Goal: Obtain resource: Download file/media

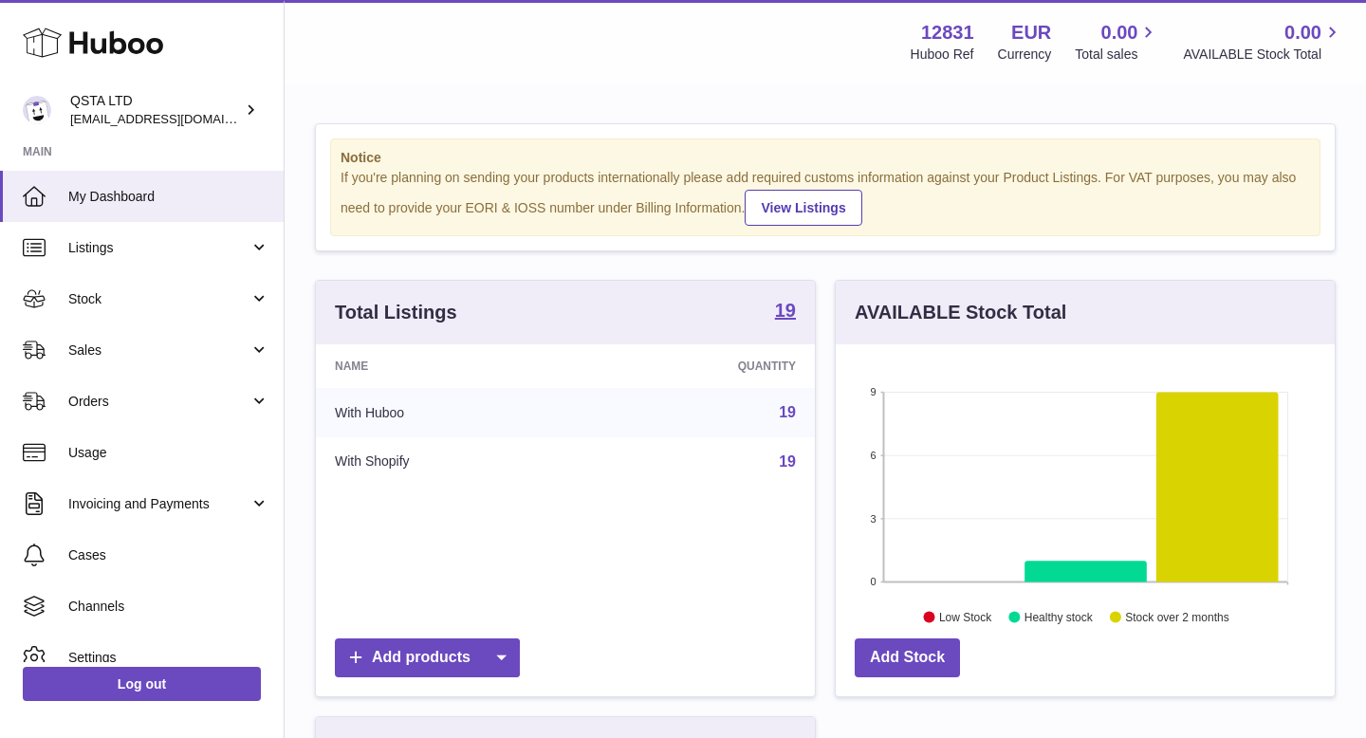
scroll to position [296, 499]
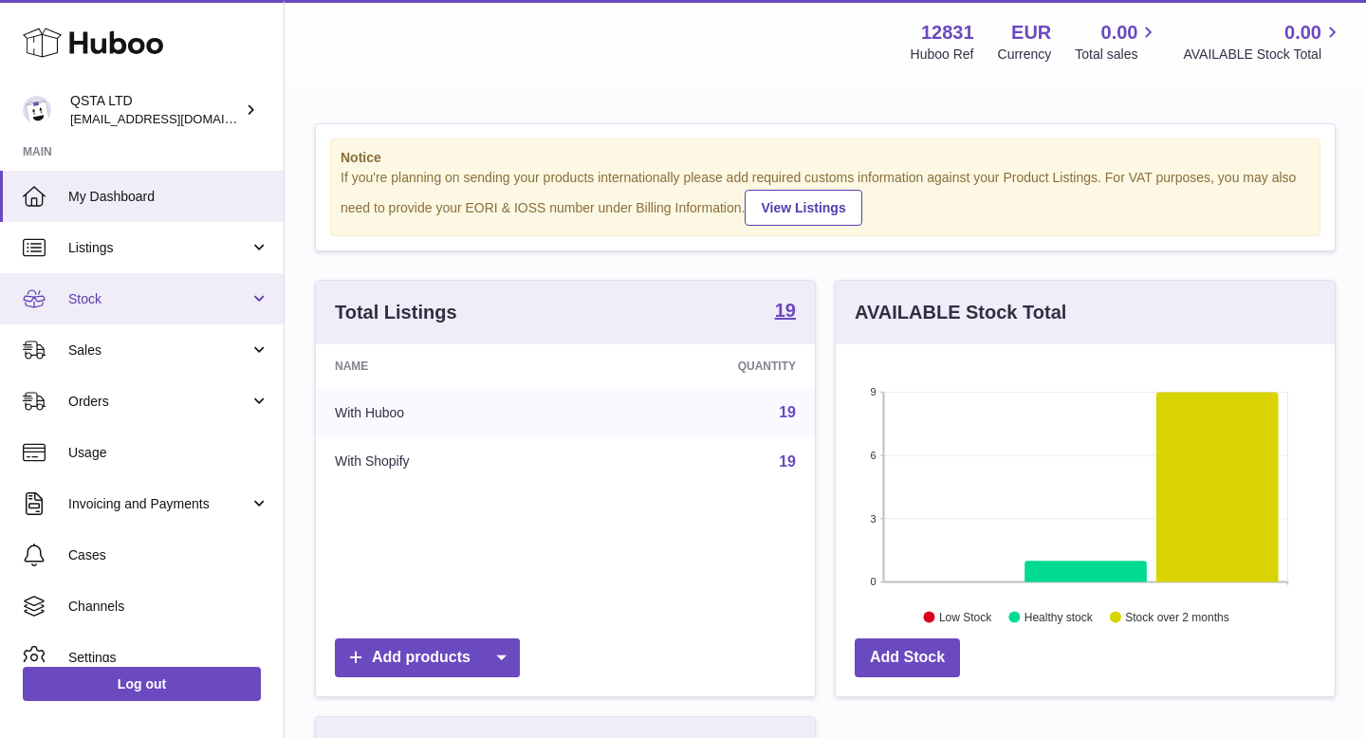
click at [141, 298] on span "Stock" at bounding box center [158, 299] width 181 height 18
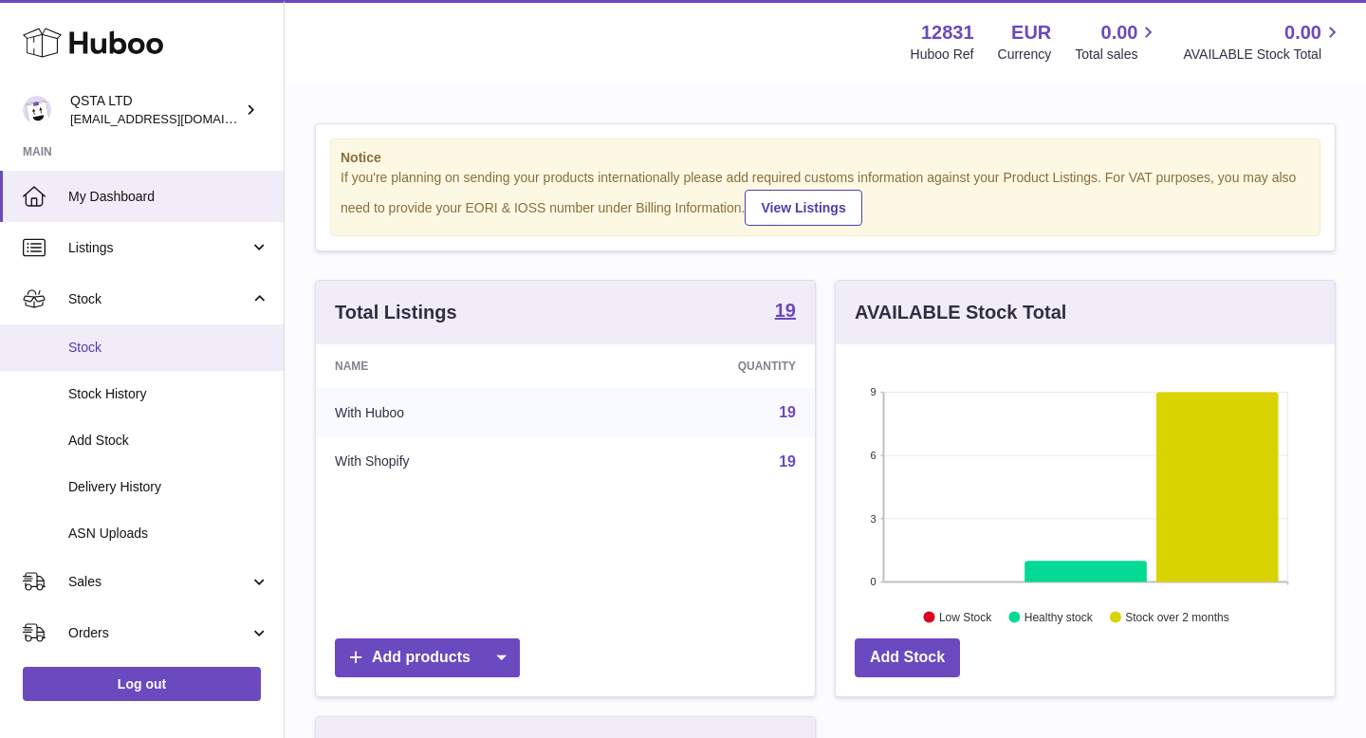
click at [132, 349] on span "Stock" at bounding box center [168, 348] width 201 height 18
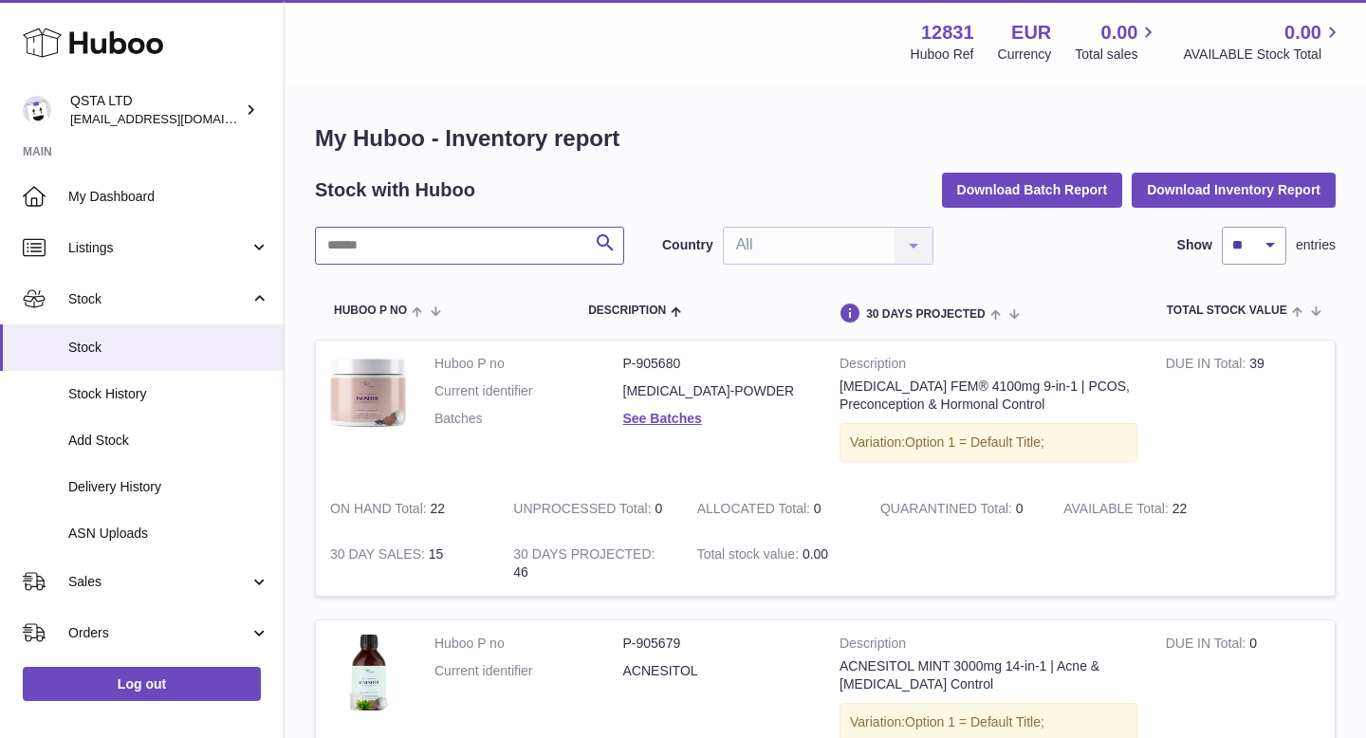
click at [484, 252] on input "text" at bounding box center [469, 246] width 309 height 38
click at [150, 345] on span "Stock" at bounding box center [168, 348] width 201 height 18
click at [1246, 185] on button "Download Inventory Report" at bounding box center [1233, 190] width 204 height 34
